Goal: Answer question/provide support: Share knowledge or assist other users

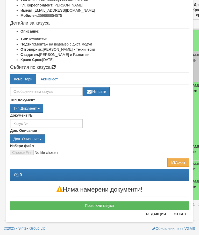
scroll to position [46, 0]
click at [182, 214] on button "Отказ" at bounding box center [179, 214] width 18 height 8
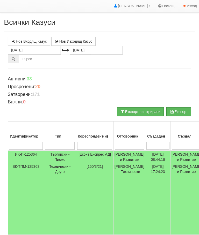
scroll to position [0, 0]
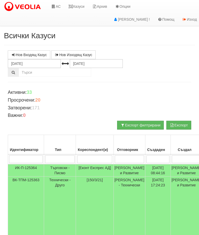
click at [77, 5] on link "Казуси" at bounding box center [76, 6] width 24 height 13
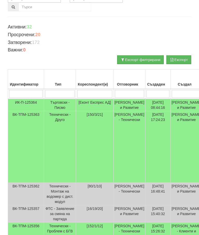
scroll to position [60, 0]
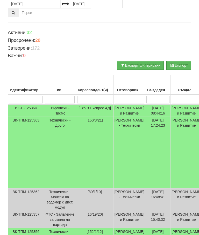
click at [126, 98] on input "search" at bounding box center [129, 100] width 29 height 8
type input "С"
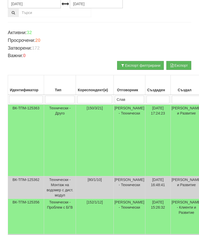
type input "Слави"
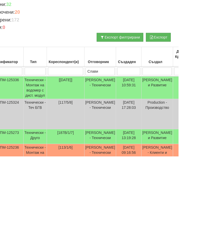
scroll to position [0, 0]
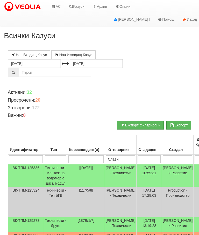
type input "Слави"
click at [78, 5] on link "Казуси" at bounding box center [76, 6] width 24 height 13
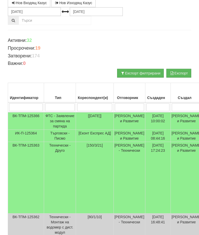
scroll to position [52, 0]
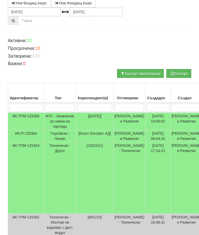
click at [123, 105] on input "search" at bounding box center [129, 108] width 29 height 8
type input "С"
type input "Ск"
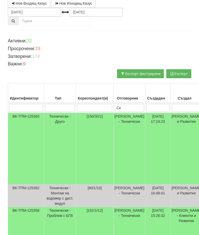
type input "Ск"
type input "С"
type input "Сла"
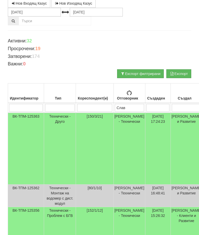
type input "Слави"
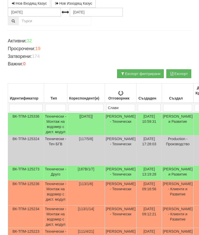
type input "Слави"
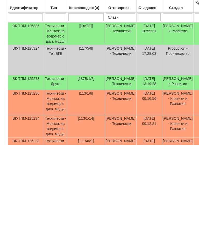
type input "Слави"
click at [45, 166] on td "Технически - Друго" at bounding box center [55, 173] width 23 height 15
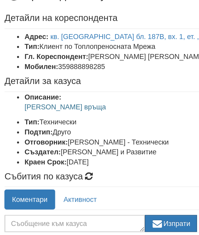
scroll to position [33, 0]
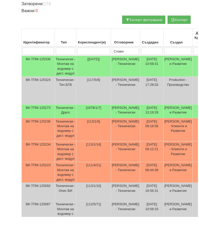
scroll to position [103, 0]
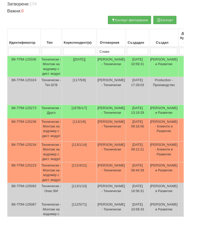
click at [58, 192] on td "Технически - Монтаж на водомер с дист. модул" at bounding box center [55, 187] width 23 height 22
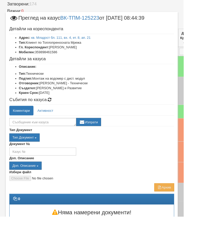
scroll to position [94, 0]
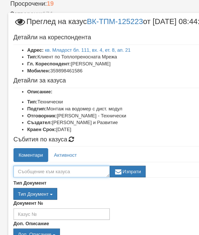
click at [16, 129] on textarea at bounding box center [46, 132] width 72 height 9
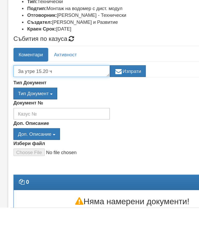
type textarea "За утре 15.20 ч"
click at [98, 128] on button "Изпрати" at bounding box center [95, 132] width 27 height 9
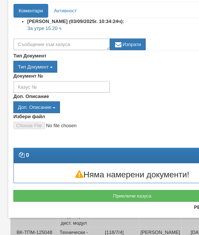
scroll to position [54, 0]
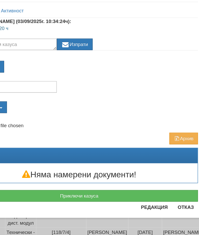
click at [170, 210] on button "Отказ" at bounding box center [179, 214] width 18 height 8
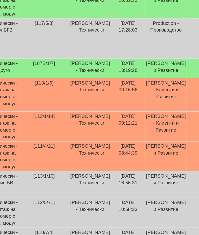
scroll to position [115, 53]
click at [8, 142] on td "Технически - Монтаж на водомер с дист. модул" at bounding box center [2, 153] width 23 height 22
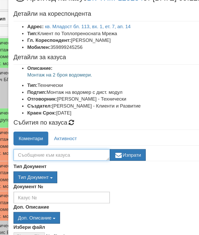
click at [19, 133] on textarea at bounding box center [46, 137] width 72 height 9
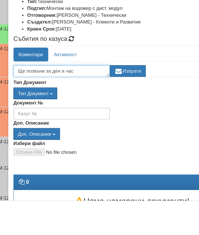
type textarea "Ще позвъни за ден и час"
click at [97, 133] on button "Изпрати" at bounding box center [95, 137] width 27 height 9
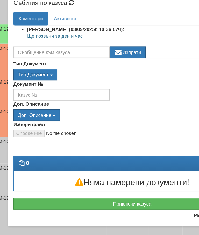
scroll to position [52, 0]
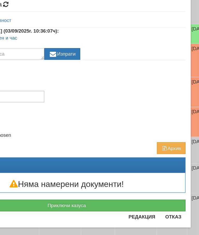
click at [170, 217] on button "Отказ" at bounding box center [179, 221] width 18 height 8
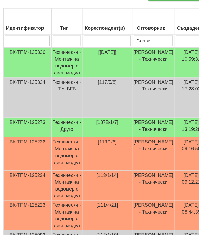
scroll to position [113, 0]
